Goal: Information Seeking & Learning: Learn about a topic

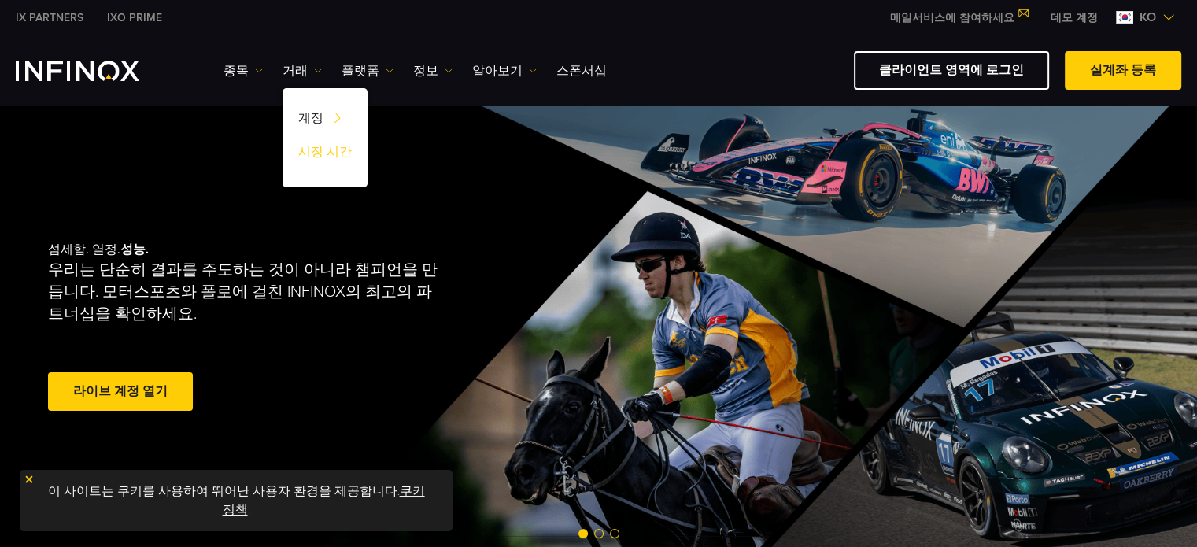
click at [319, 149] on link "시장 시간" at bounding box center [324, 155] width 85 height 34
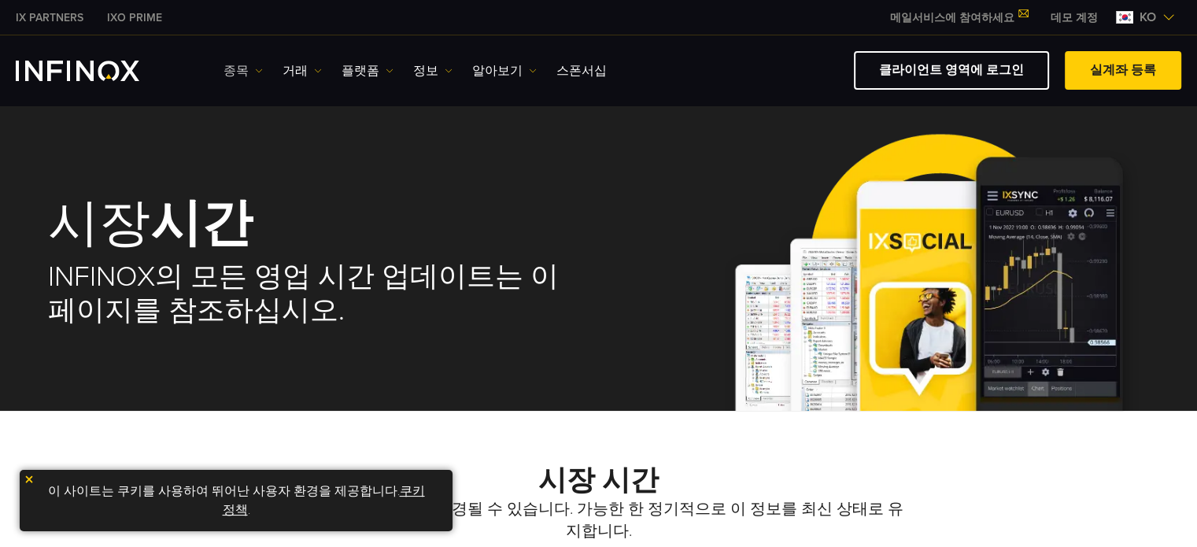
click at [255, 68] on img at bounding box center [259, 71] width 8 height 8
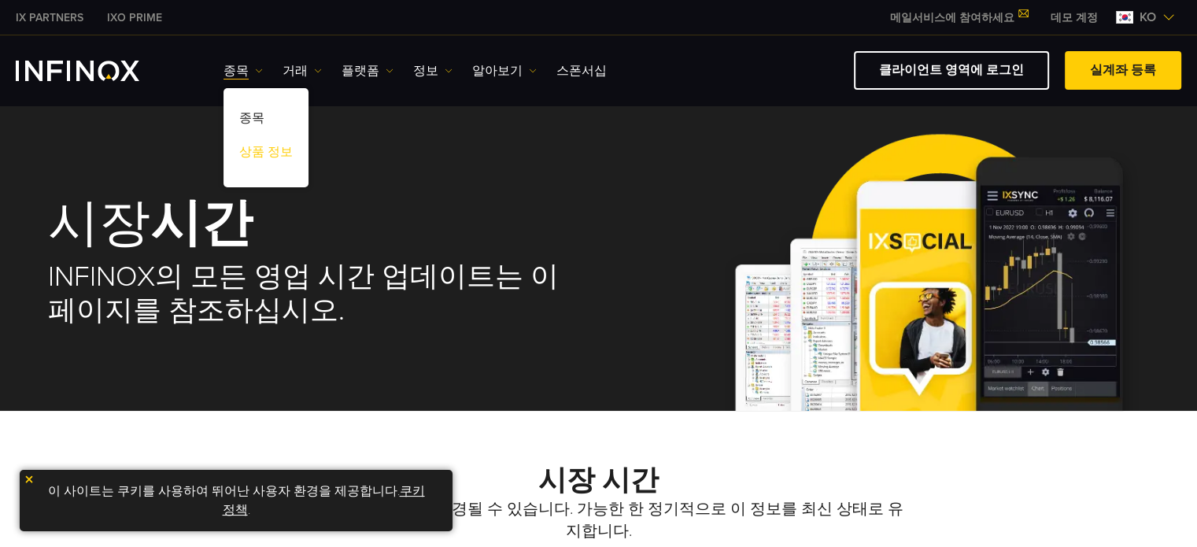
click at [260, 155] on link "상품 정보" at bounding box center [265, 155] width 85 height 34
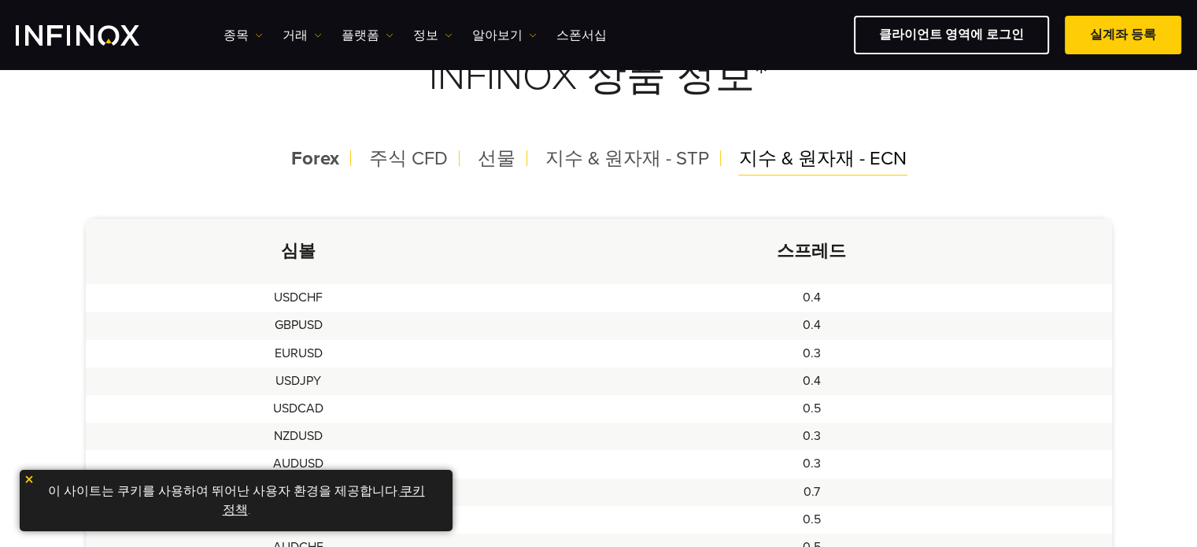
click at [813, 150] on span "지수 & 원자재 - ECN" at bounding box center [823, 158] width 168 height 23
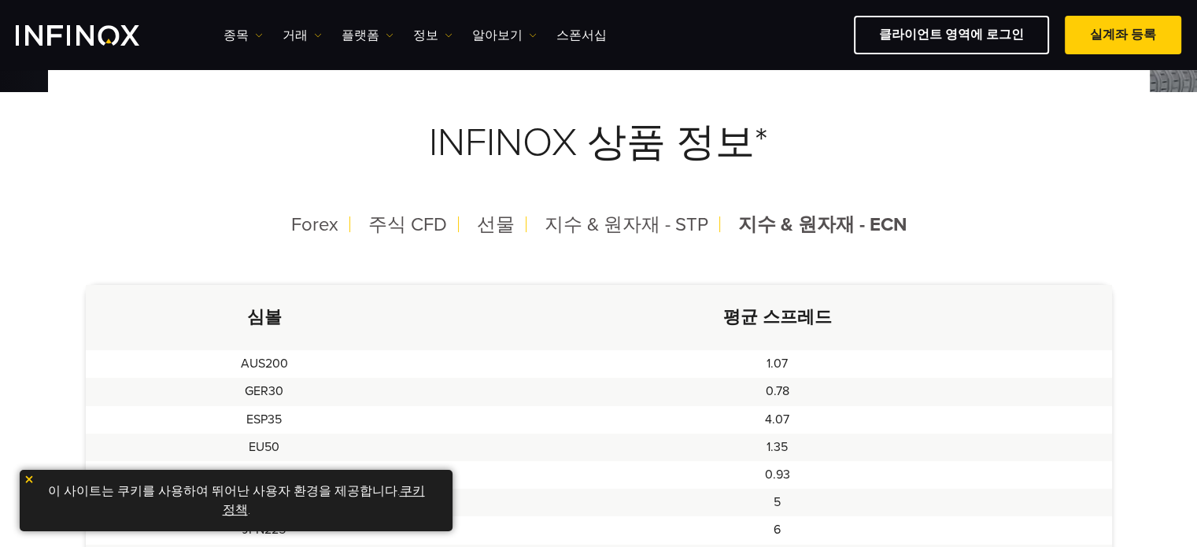
scroll to position [315, 0]
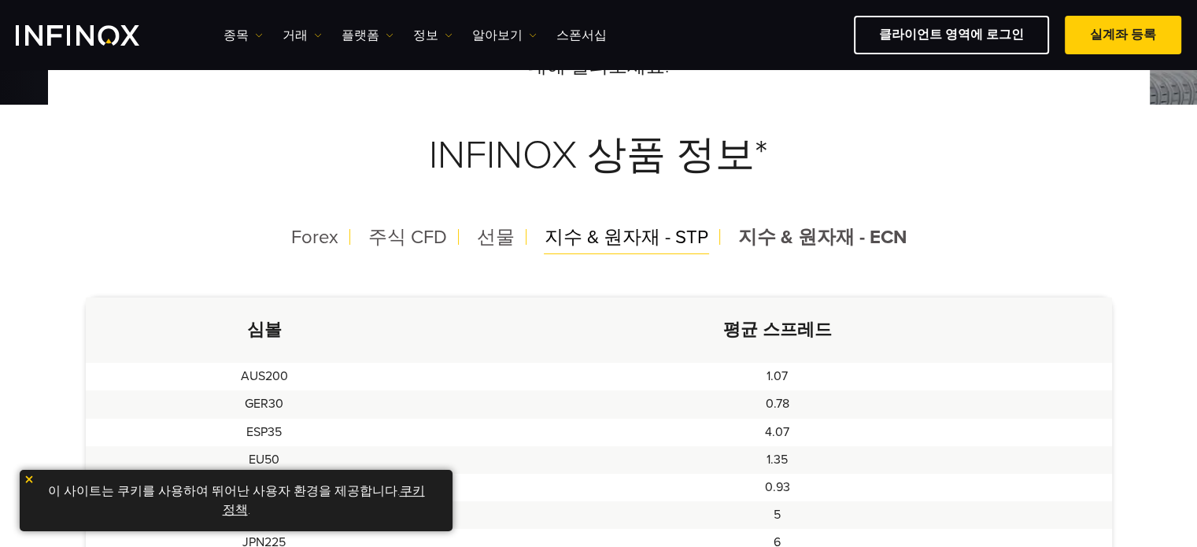
click at [633, 238] on span "지수 & 원자재 - STP" at bounding box center [626, 237] width 164 height 23
click at [500, 238] on span "선물" at bounding box center [495, 237] width 38 height 23
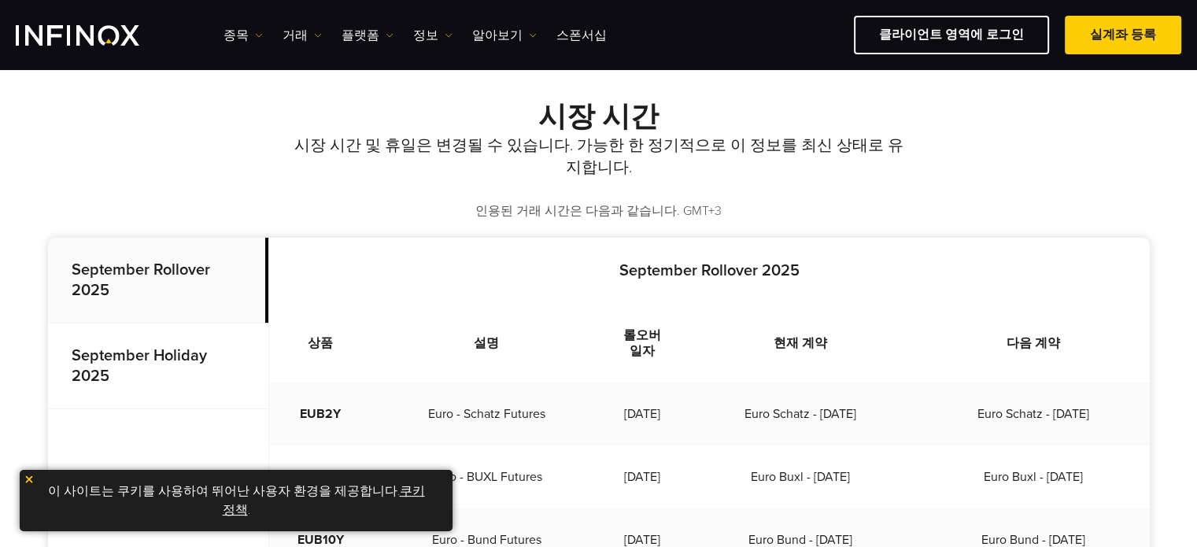
scroll to position [236, 0]
